Goal: Task Accomplishment & Management: Manage account settings

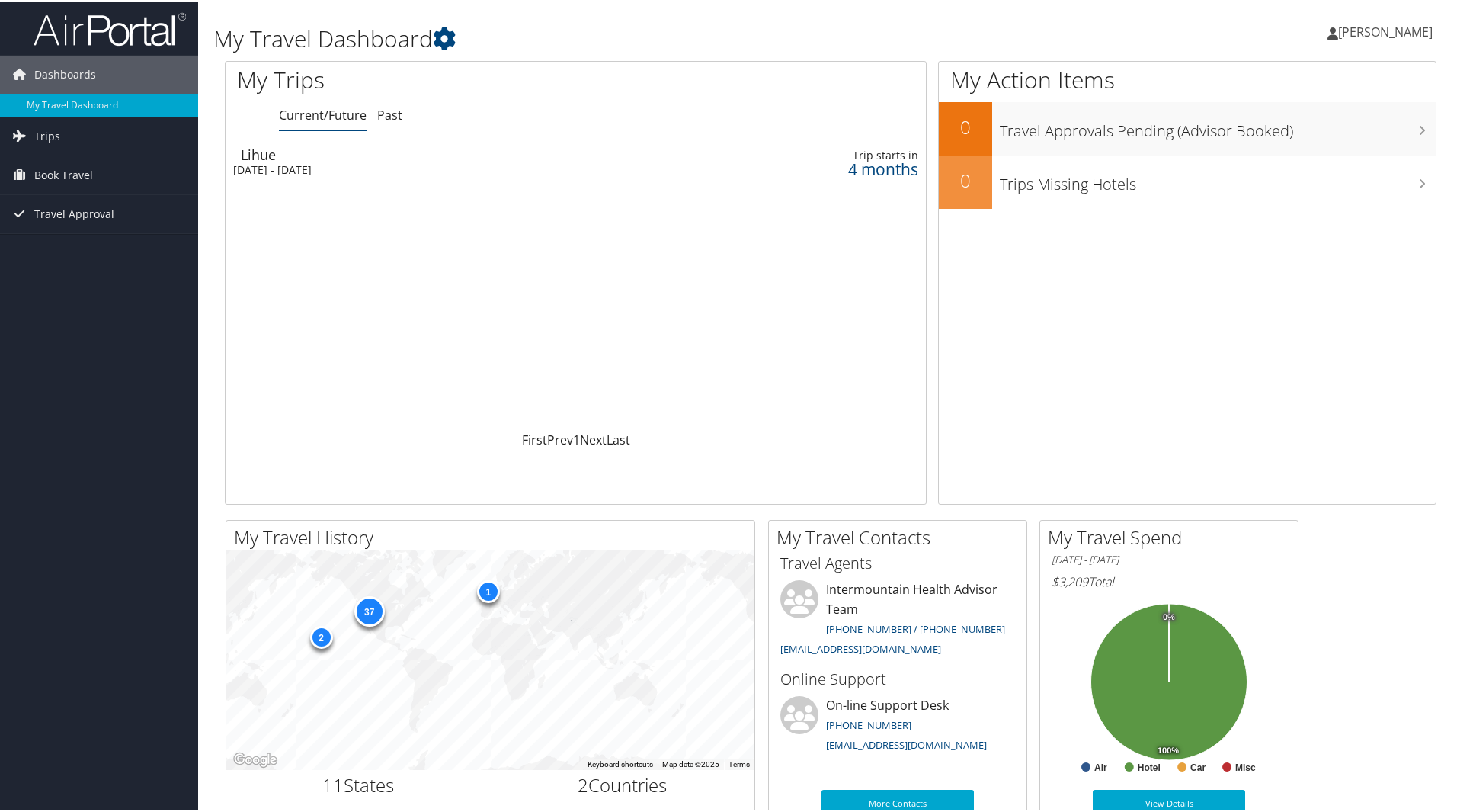
click at [270, 161] on div "[DATE] - [DATE]" at bounding box center [437, 168] width 410 height 14
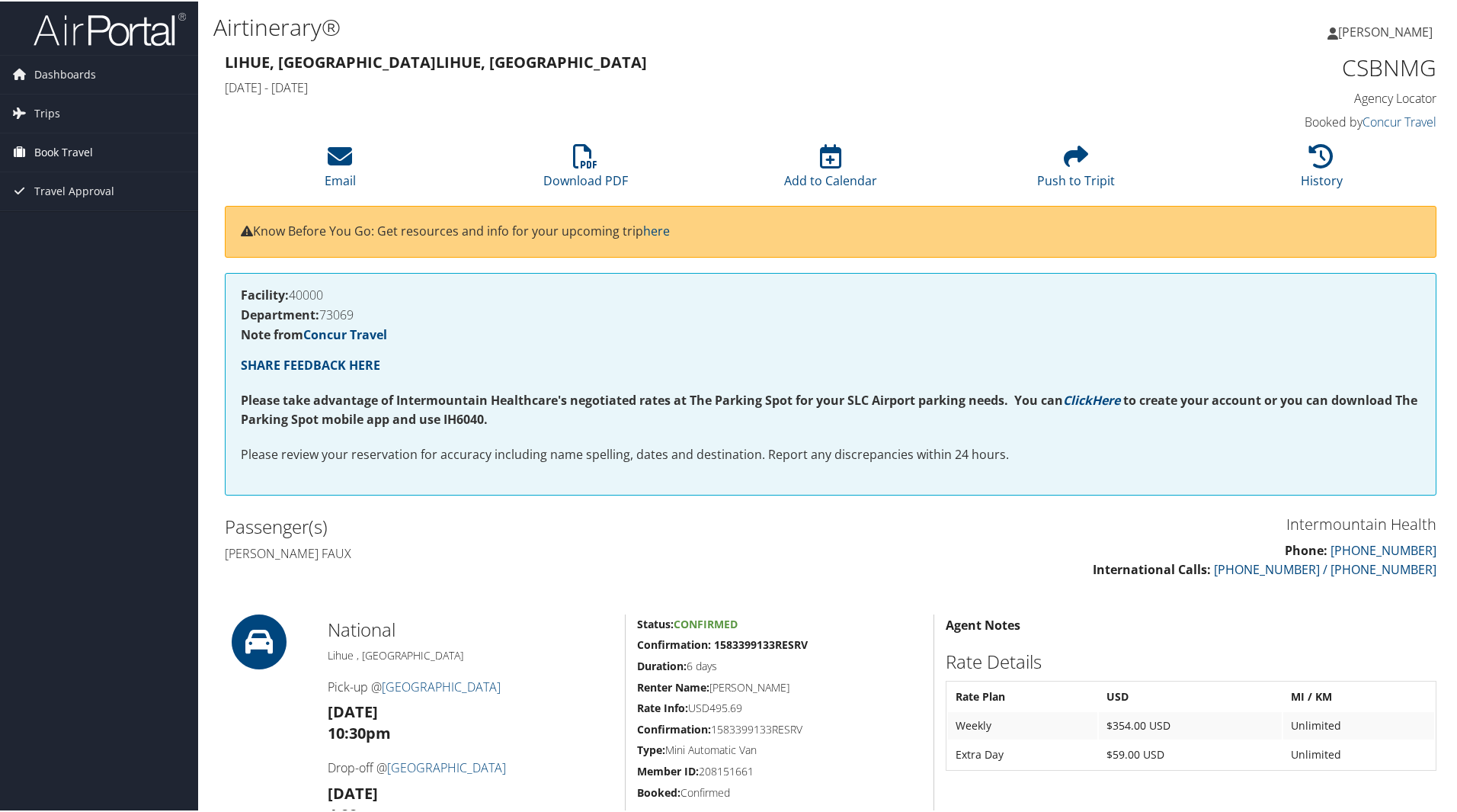
click at [64, 148] on span "Book Travel" at bounding box center [64, 151] width 59 height 38
click at [128, 229] on link "Book/Manage Online Trips" at bounding box center [99, 227] width 198 height 23
